Goal: Task Accomplishment & Management: Manage account settings

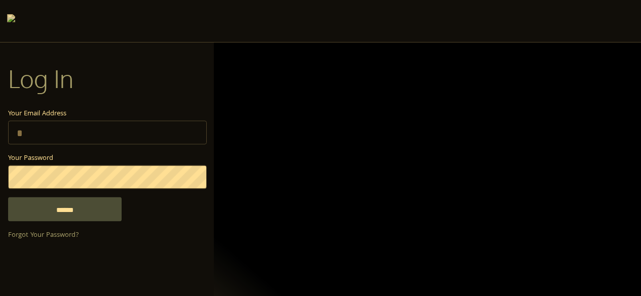
type input "**********"
click at [73, 206] on input "******" at bounding box center [65, 209] width 114 height 24
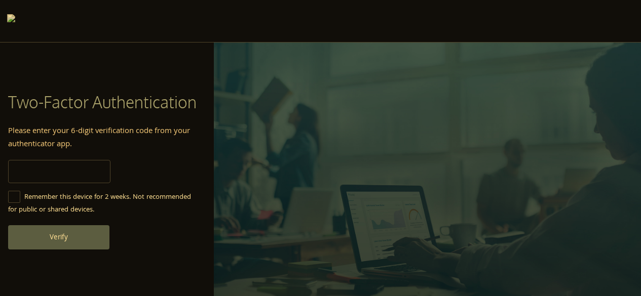
type input "******"
